Goal: Task Accomplishment & Management: Use online tool/utility

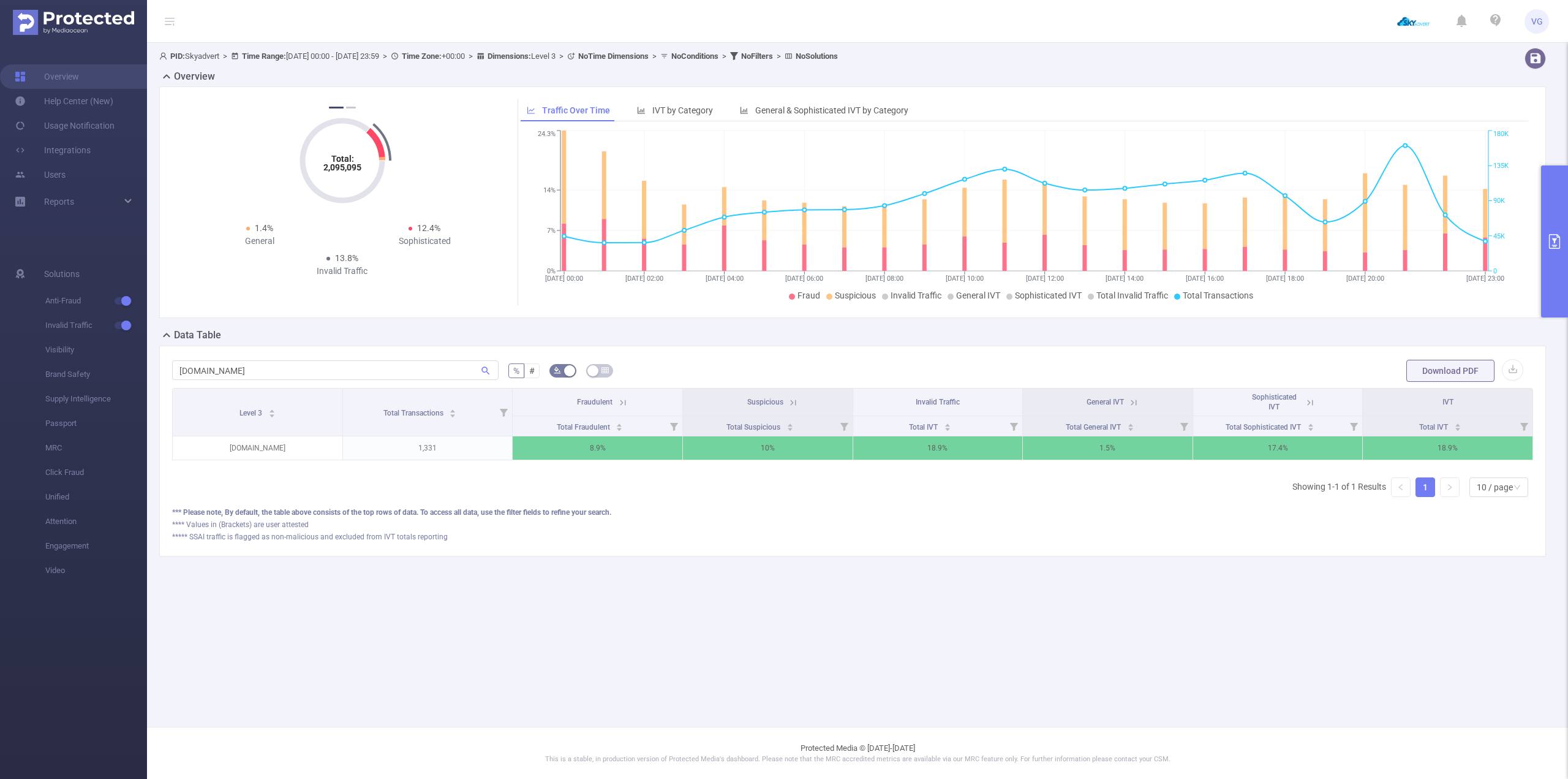
scroll to position [0, 3]
click at [876, 618] on main "PID: Skyadvert > Time Range: [DATE] 00:00 - [DATE] 23:59 > Time Zone: +00:00 > …" at bounding box center [857, 363] width 1421 height 727
click at [1544, 238] on button "primary" at bounding box center [1554, 241] width 27 height 152
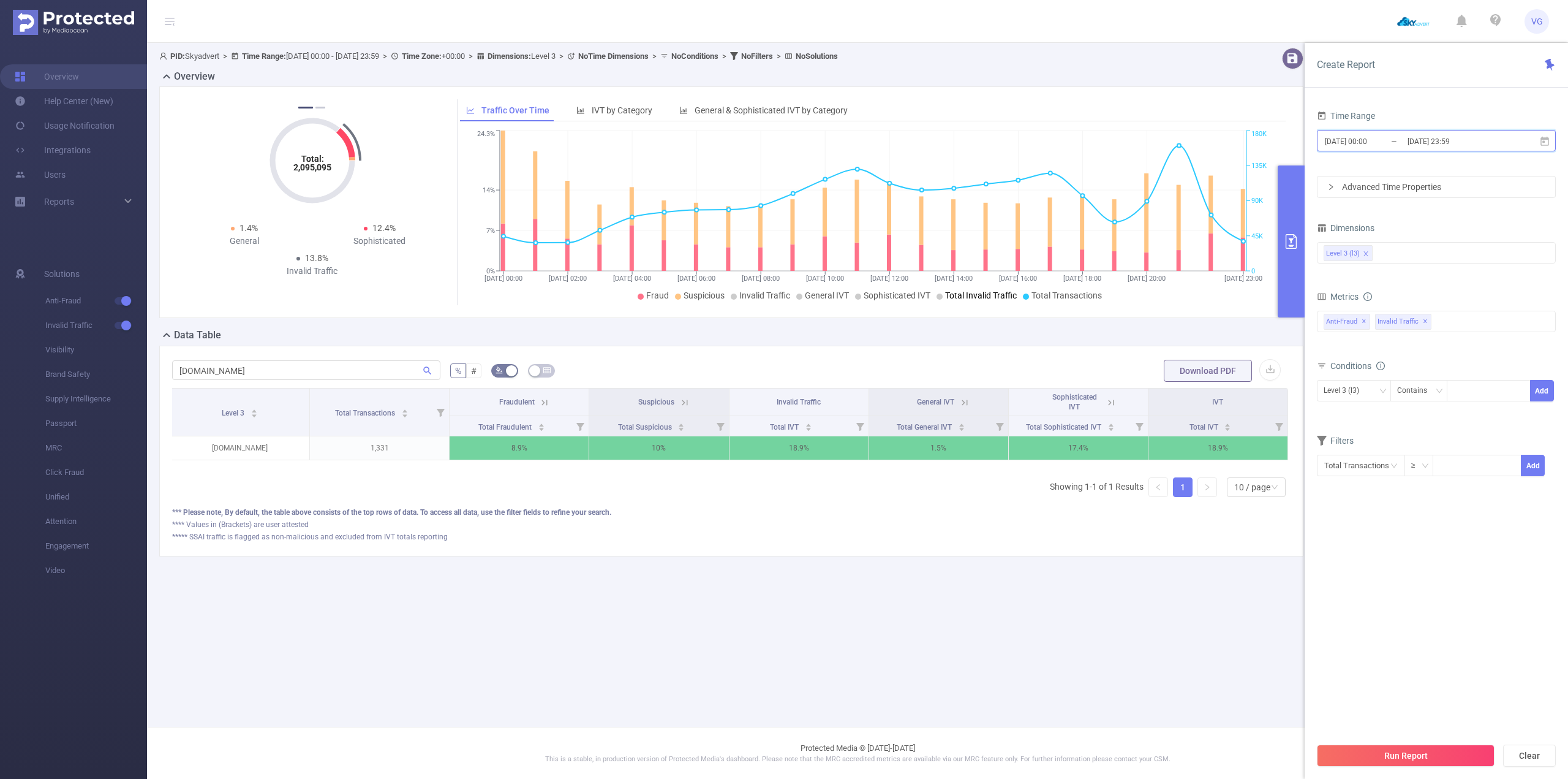
click at [1549, 140] on icon at bounding box center [1544, 141] width 11 height 11
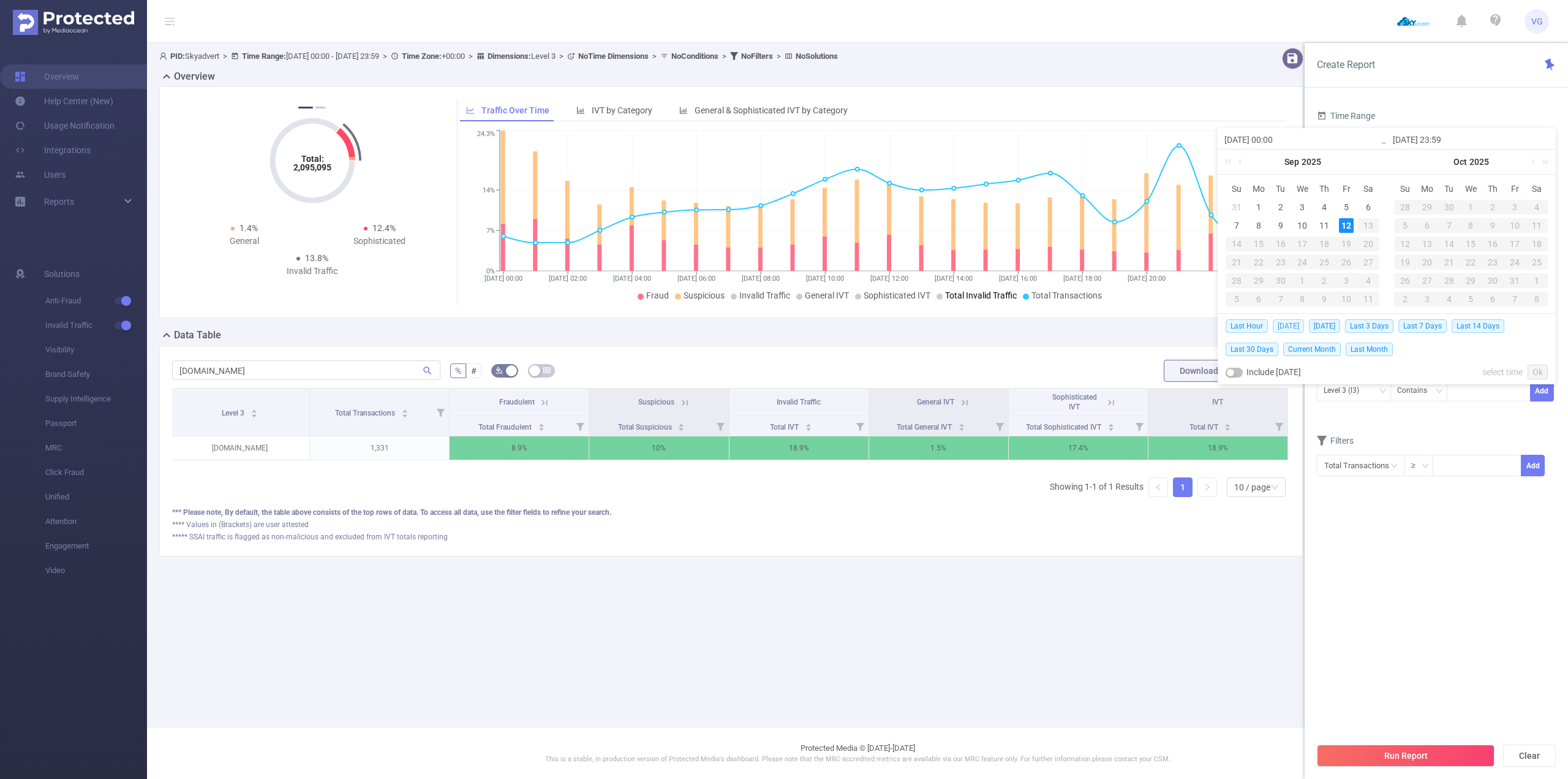
click at [1286, 325] on span "[DATE]" at bounding box center [1288, 326] width 31 height 14
type input "[DATE] 00:00"
type input "[DATE] 23:59"
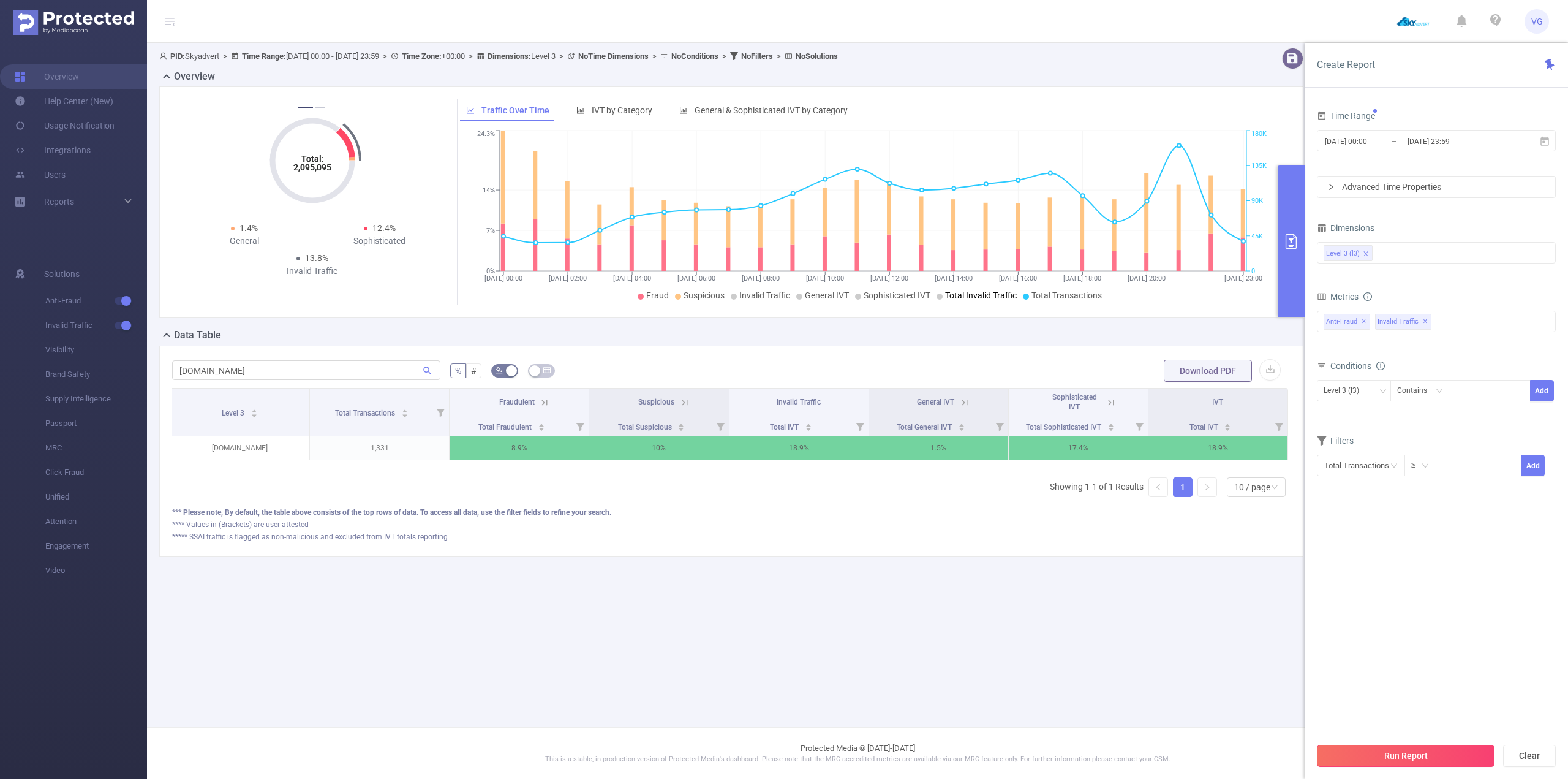
click at [1406, 755] on button "Run Report" at bounding box center [1405, 755] width 178 height 22
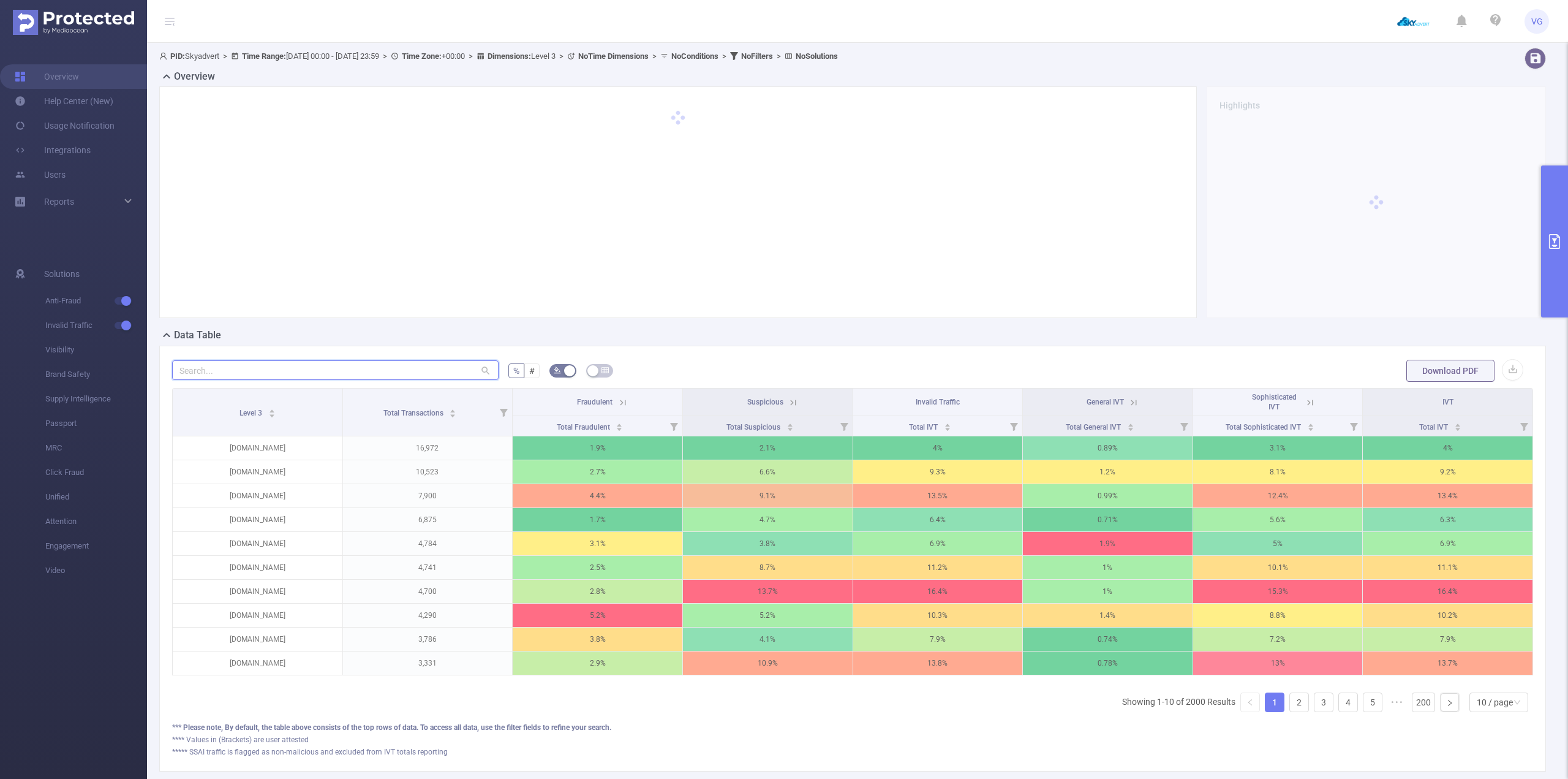
click at [259, 369] on input "text" at bounding box center [335, 370] width 326 height 20
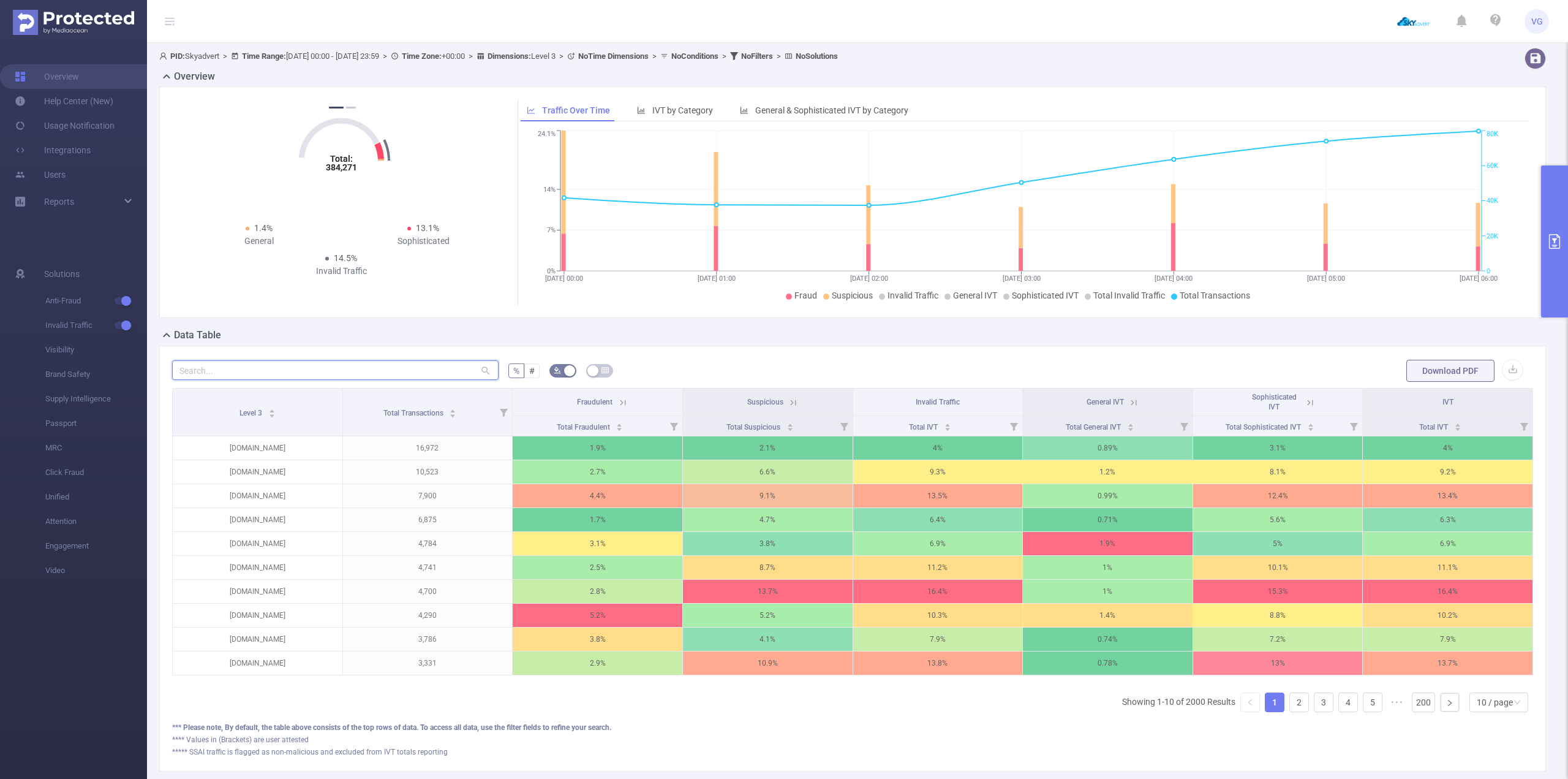
paste input "[URL][DOMAIN_NAME]"
type input "[URL][DOMAIN_NAME]"
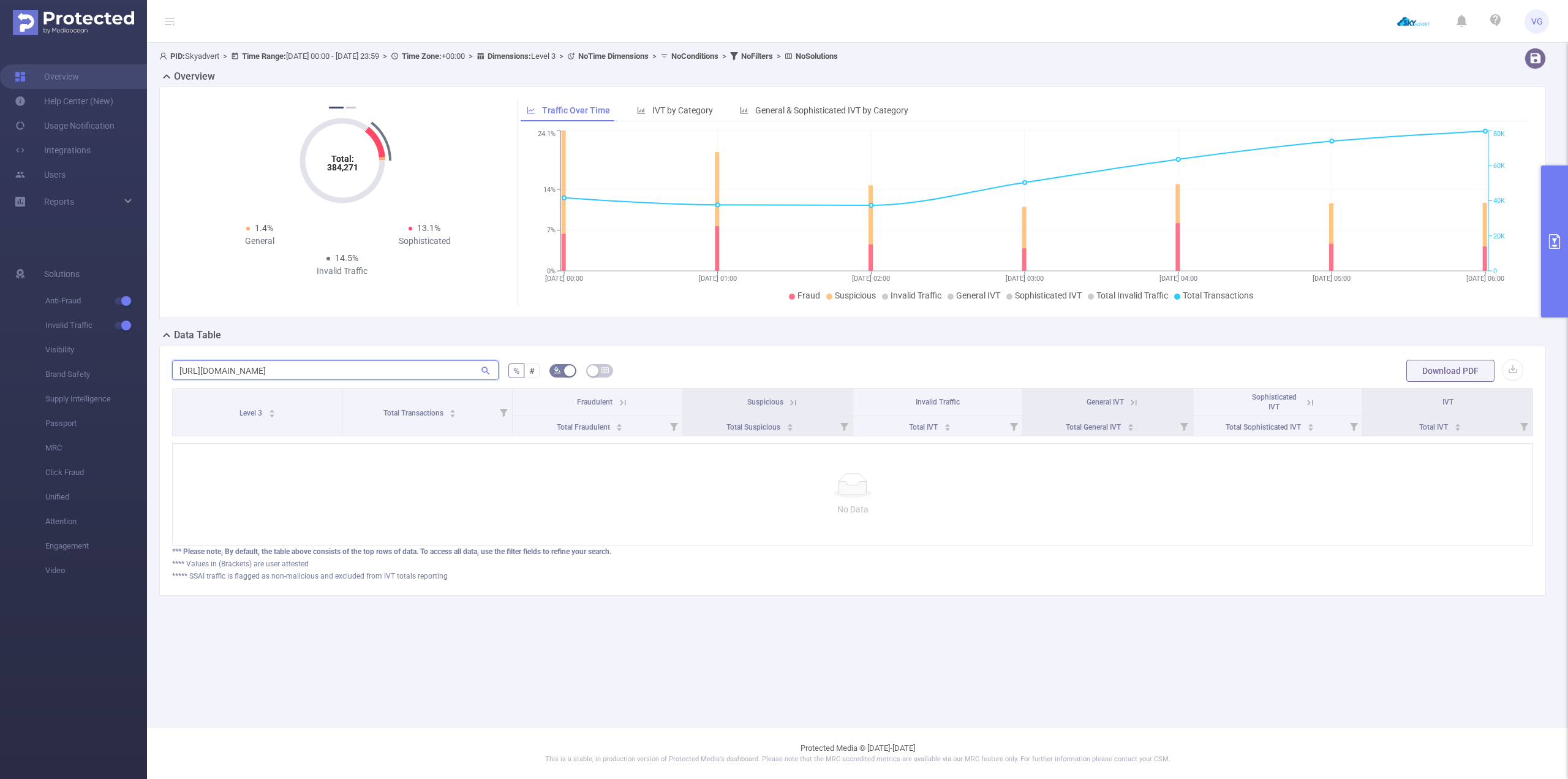
drag, startPoint x: 310, startPoint y: 372, endPoint x: 161, endPoint y: 363, distance: 149.3
click at [161, 363] on div "[URL][DOMAIN_NAME] % # Download PDF Level 3 Total Transactions Fraudulent Suspi…" at bounding box center [853, 471] width 1387 height 250
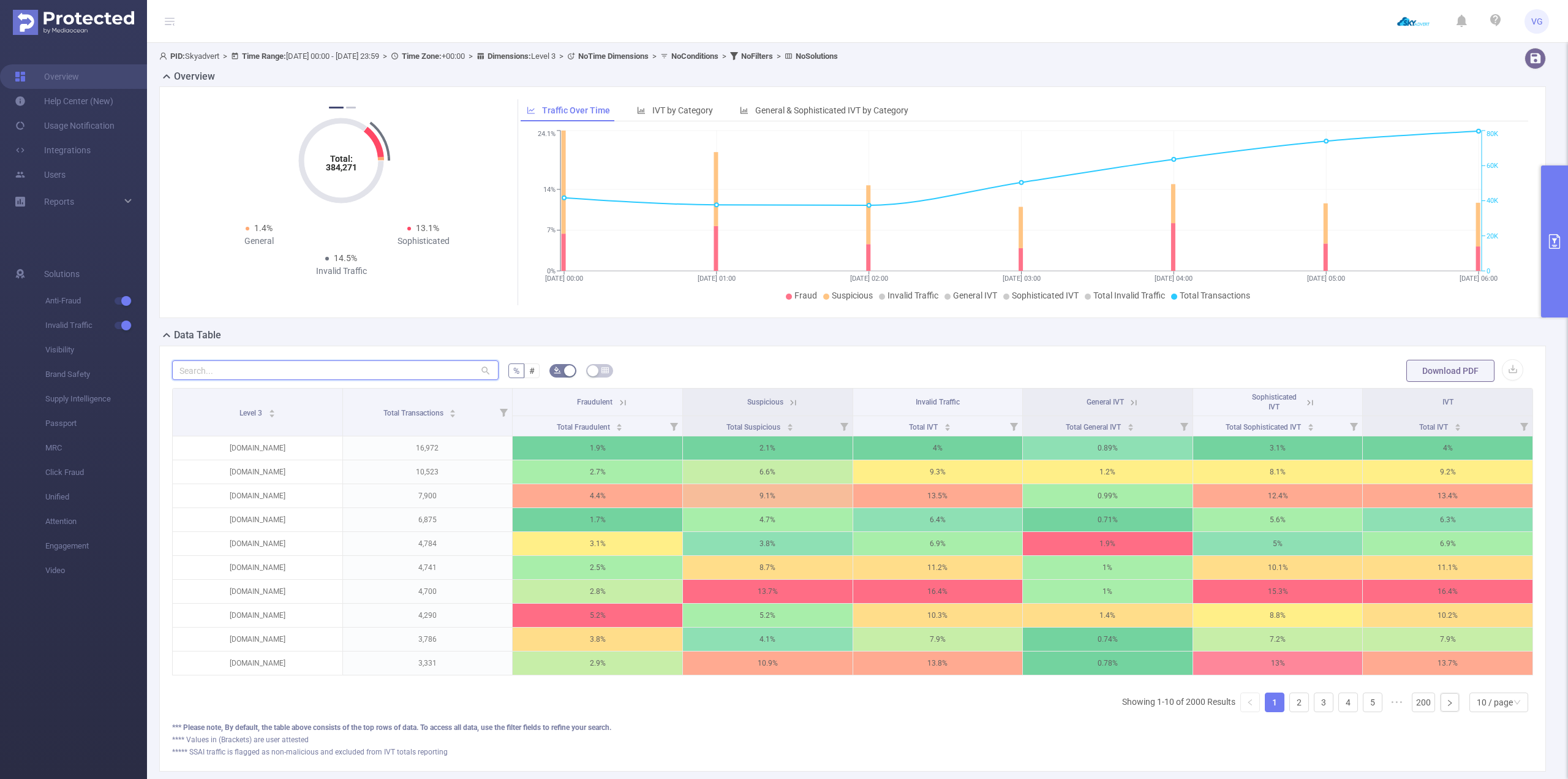
click at [301, 367] on input "text" at bounding box center [335, 370] width 326 height 20
paste input "[DOMAIN_NAME]"
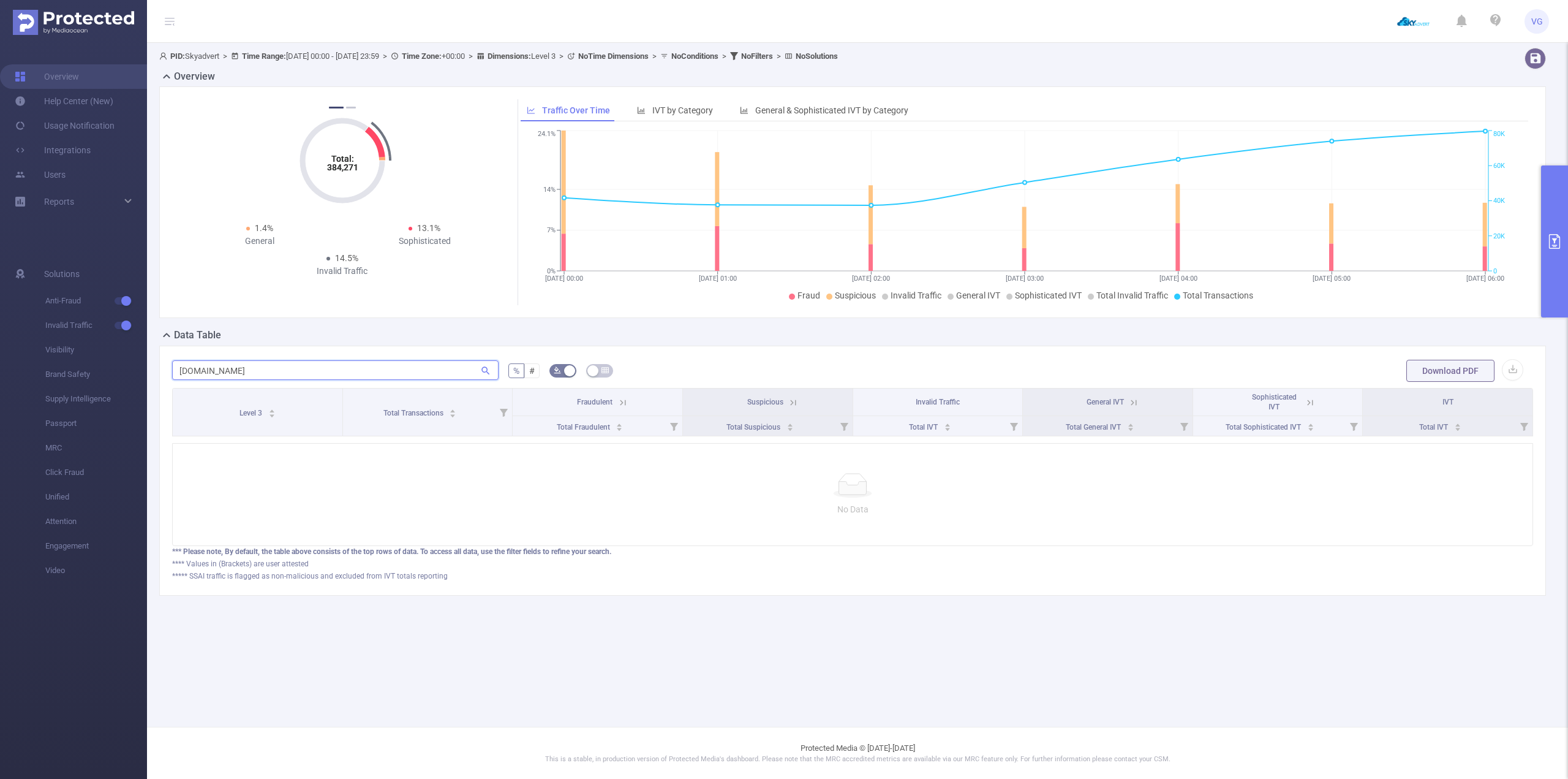
click at [195, 373] on input "[DOMAIN_NAME]" at bounding box center [335, 370] width 326 height 20
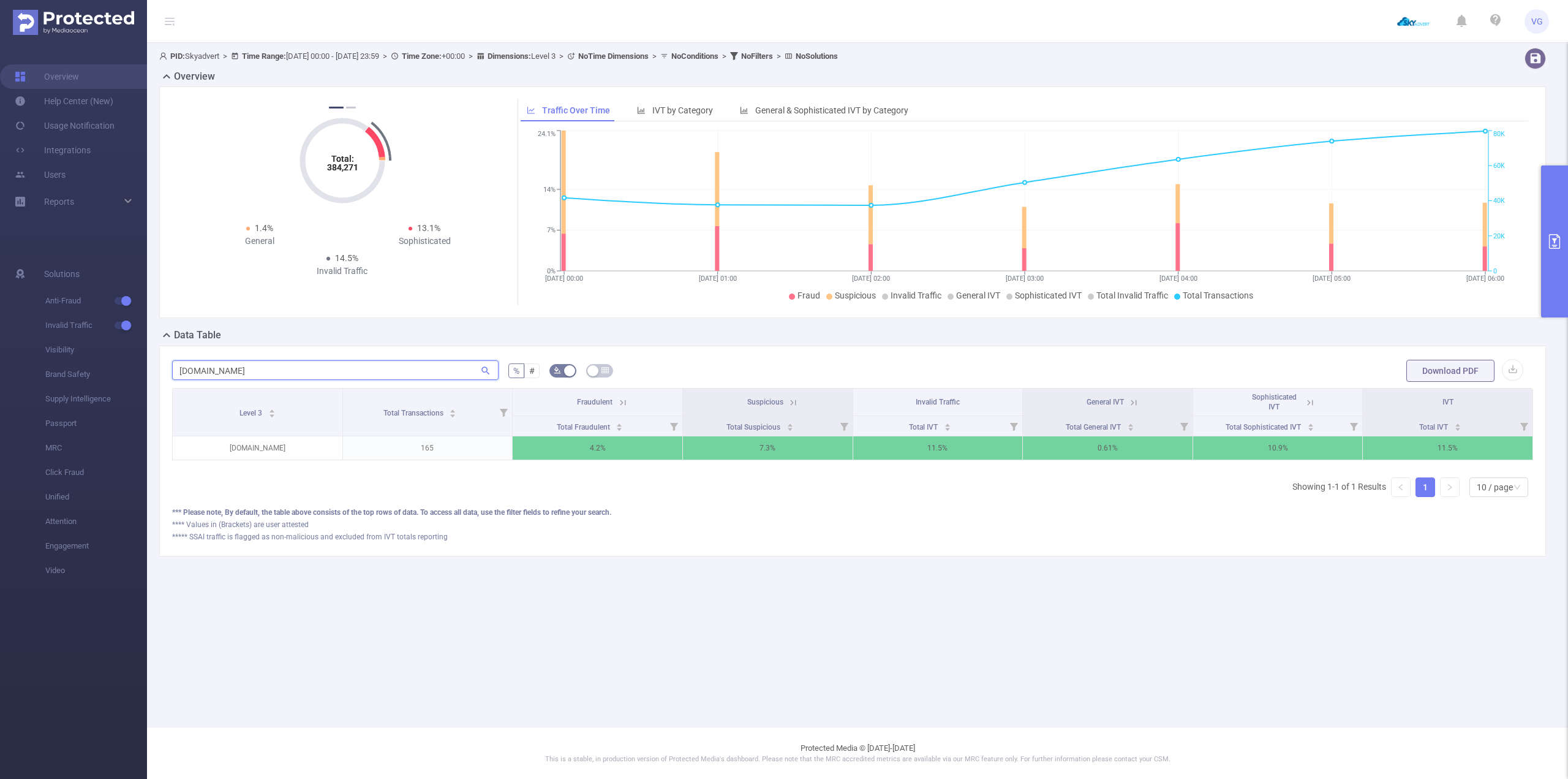
type input "[DOMAIN_NAME]"
click at [650, 648] on main "PID: Skyadvert > Time Range: [DATE] 00:00 - [DATE] 23:59 > Time Zone: +00:00 > …" at bounding box center [857, 363] width 1421 height 727
drag, startPoint x: 575, startPoint y: 445, endPoint x: 747, endPoint y: 636, distance: 257.0
click at [630, 454] on p "4.2%" at bounding box center [597, 448] width 170 height 23
click at [773, 682] on main "PID: Skyadvert > Time Range: [DATE] 00:00 - [DATE] 23:59 > Time Zone: +00:00 > …" at bounding box center [857, 363] width 1421 height 727
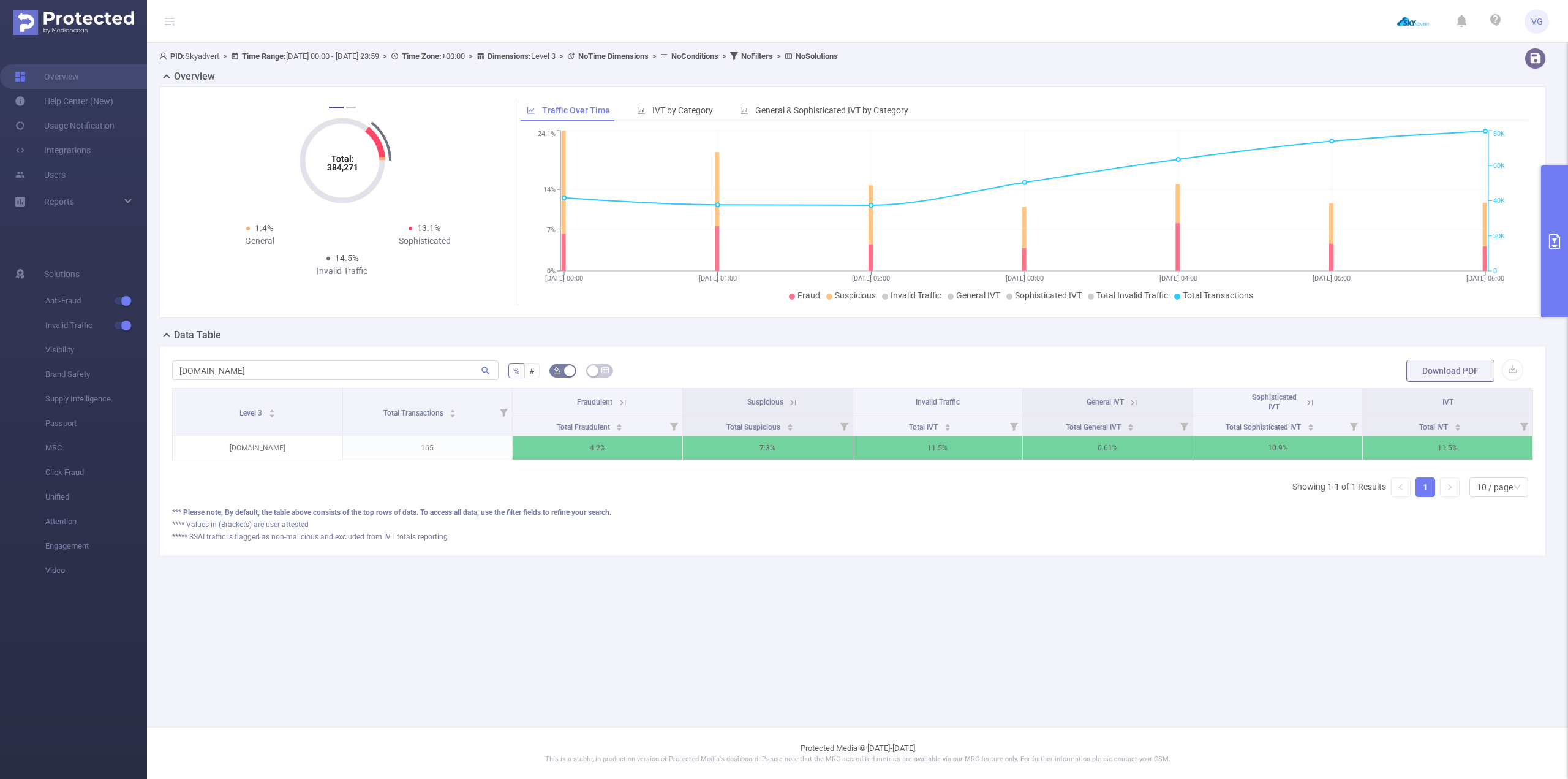
click at [604, 648] on main "PID: Skyadvert > Time Range: [DATE] 00:00 - [DATE] 23:59 > Time Zone: +00:00 > …" at bounding box center [857, 363] width 1421 height 727
